Goal: Task Accomplishment & Management: Manage account settings

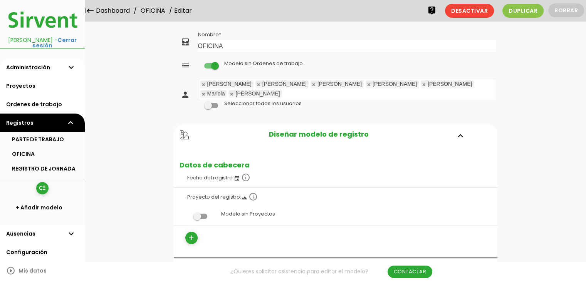
click at [420, 85] on ul "Luis David G. Antonio Jose Luis Antonio R. Mariola Carlos" at bounding box center [346, 89] width 297 height 20
click at [311, 29] on link "Guardar" at bounding box center [316, 26] width 46 height 14
click at [40, 148] on link "OFICINA" at bounding box center [42, 154] width 85 height 15
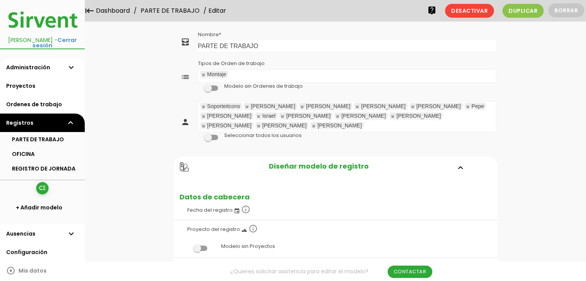
click at [392, 116] on ul "Soporteitcons David G. Jose David Antonio Jose Luis Pepe Jose María Israel Anto…" at bounding box center [346, 117] width 297 height 30
click at [419, 121] on input "text" at bounding box center [423, 126] width 8 height 10
click at [319, 31] on link "Guardar" at bounding box center [316, 26] width 46 height 14
click at [64, 97] on link "Ordenes de trabajo" at bounding box center [42, 104] width 85 height 18
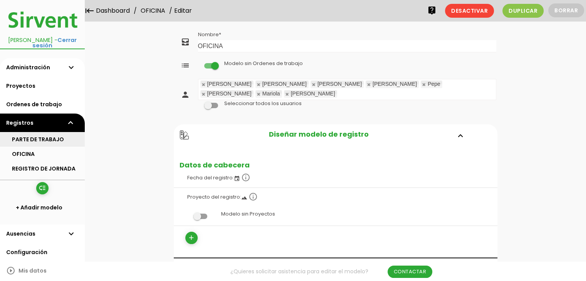
click at [63, 136] on link "PARTE DE TRABAJO" at bounding box center [42, 139] width 85 height 15
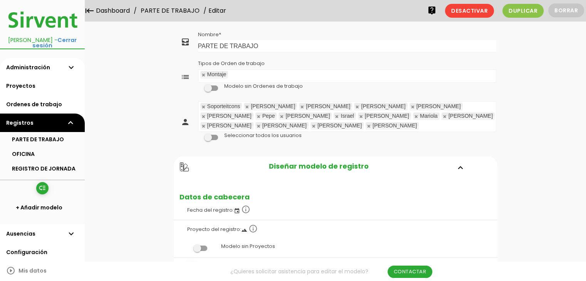
click at [211, 134] on label at bounding box center [211, 137] width 26 height 7
click at [198, 136] on input "checkbox" at bounding box center [198, 136] width 0 height 0
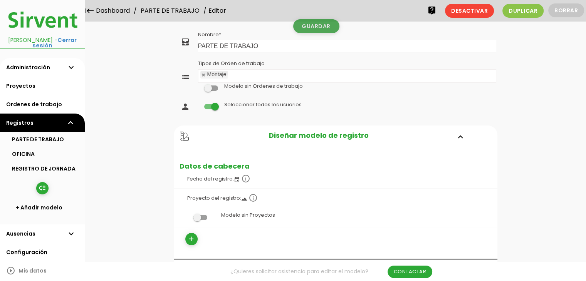
click at [303, 30] on link "Guardar" at bounding box center [316, 26] width 46 height 14
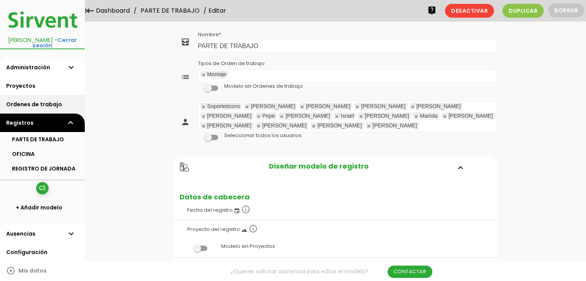
click at [41, 102] on link "Ordenes de trabajo" at bounding box center [42, 104] width 85 height 18
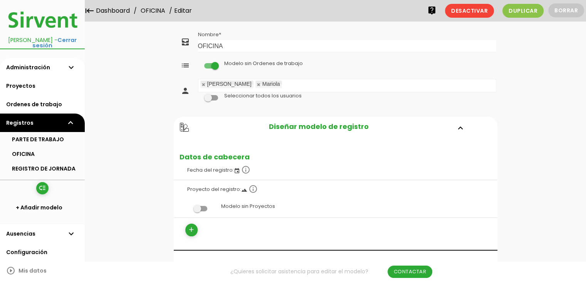
click at [196, 208] on span at bounding box center [200, 208] width 14 height 5
click at [187, 207] on input "checkbox" at bounding box center [187, 207] width 0 height 0
click at [321, 33] on link "Guardar" at bounding box center [316, 26] width 46 height 14
click at [68, 147] on link "OFICINA" at bounding box center [42, 154] width 85 height 15
click at [57, 60] on link "Administración expand_more" at bounding box center [42, 67] width 85 height 18
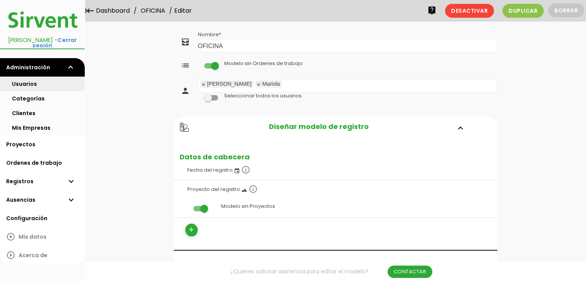
click at [53, 80] on link "Usuarios" at bounding box center [42, 84] width 85 height 15
